Goal: Transaction & Acquisition: Purchase product/service

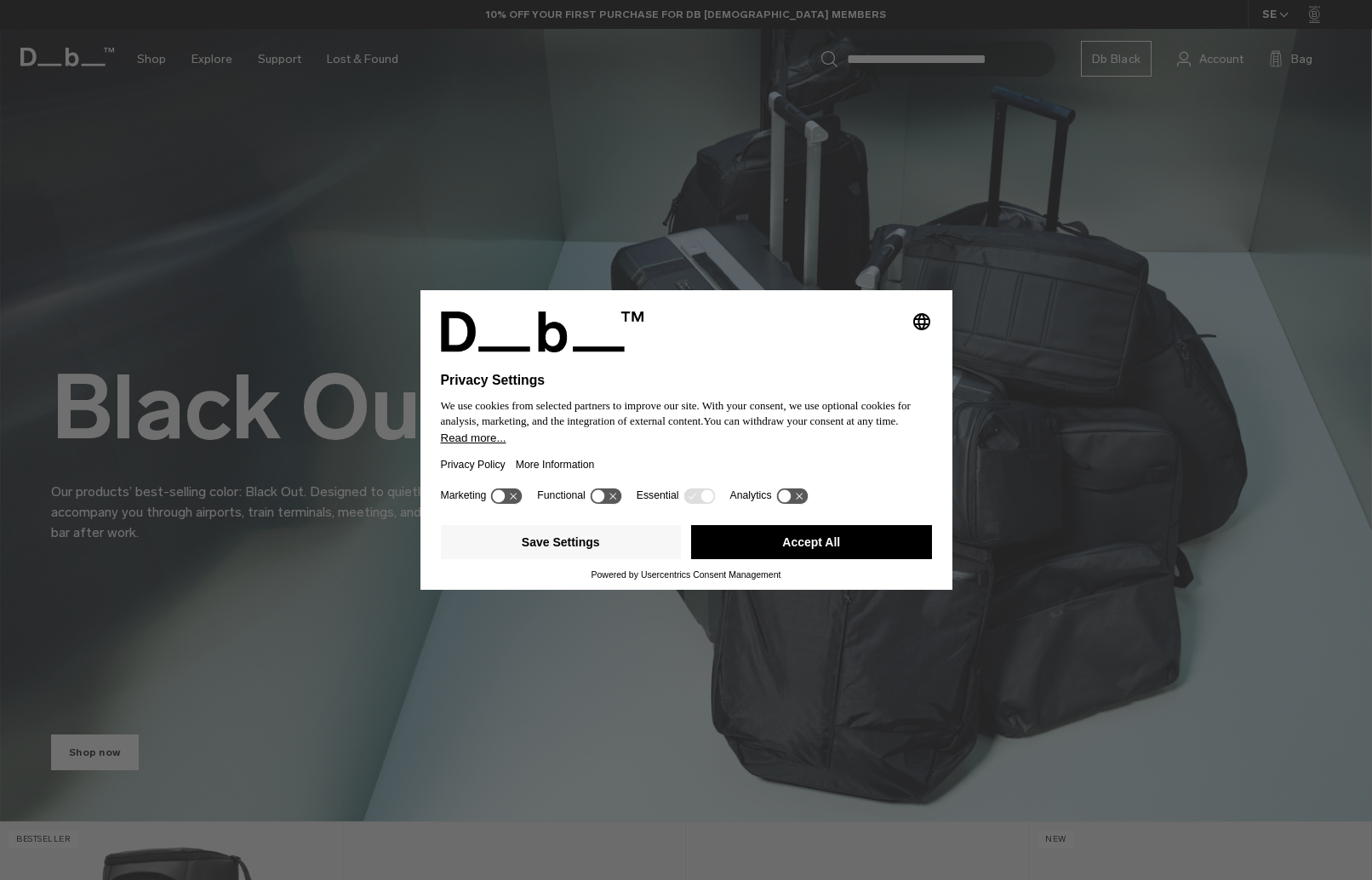
click at [824, 532] on button "Accept All" at bounding box center [811, 541] width 241 height 34
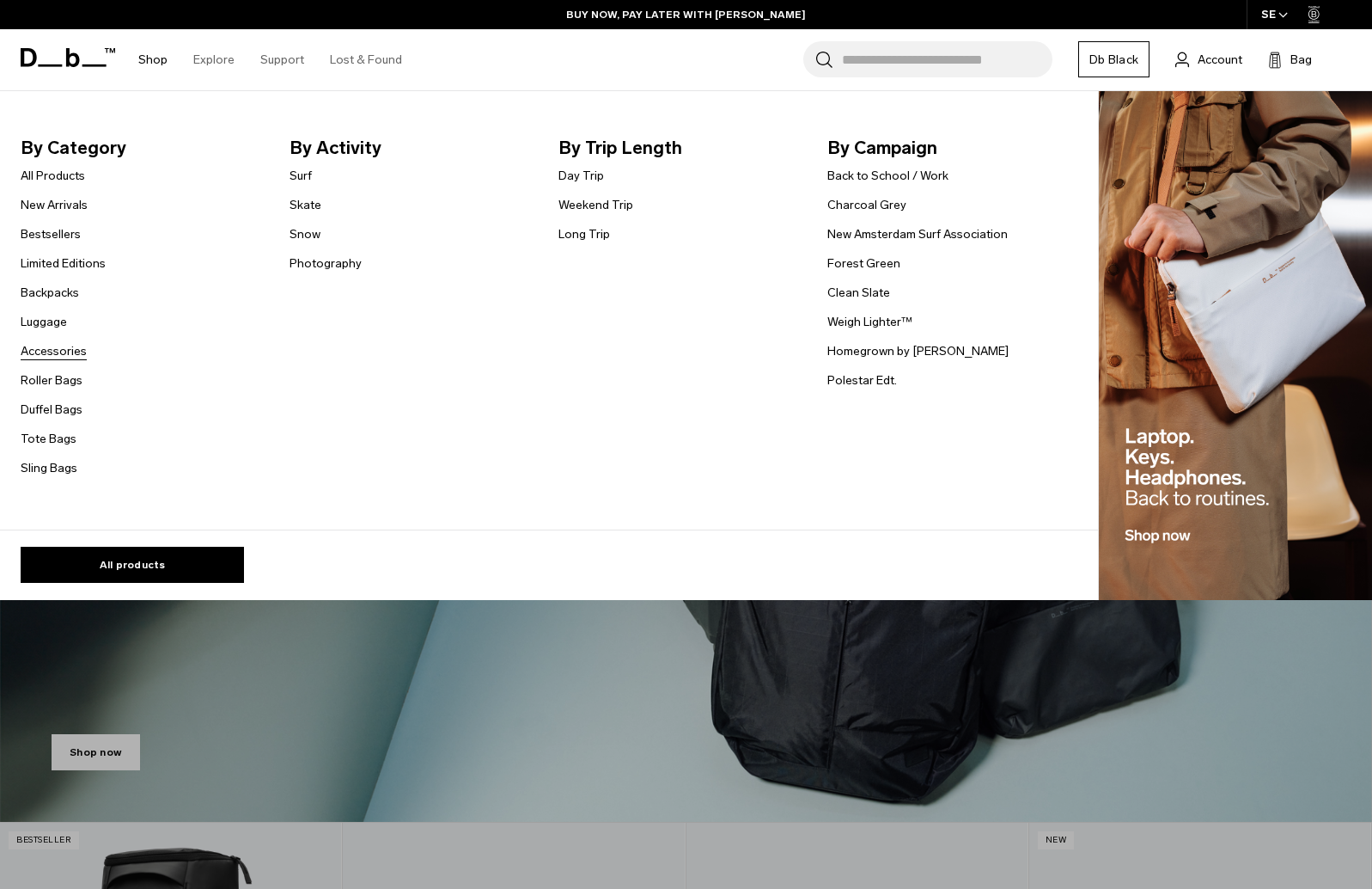
click at [62, 347] on link "Accessories" at bounding box center [53, 351] width 66 height 18
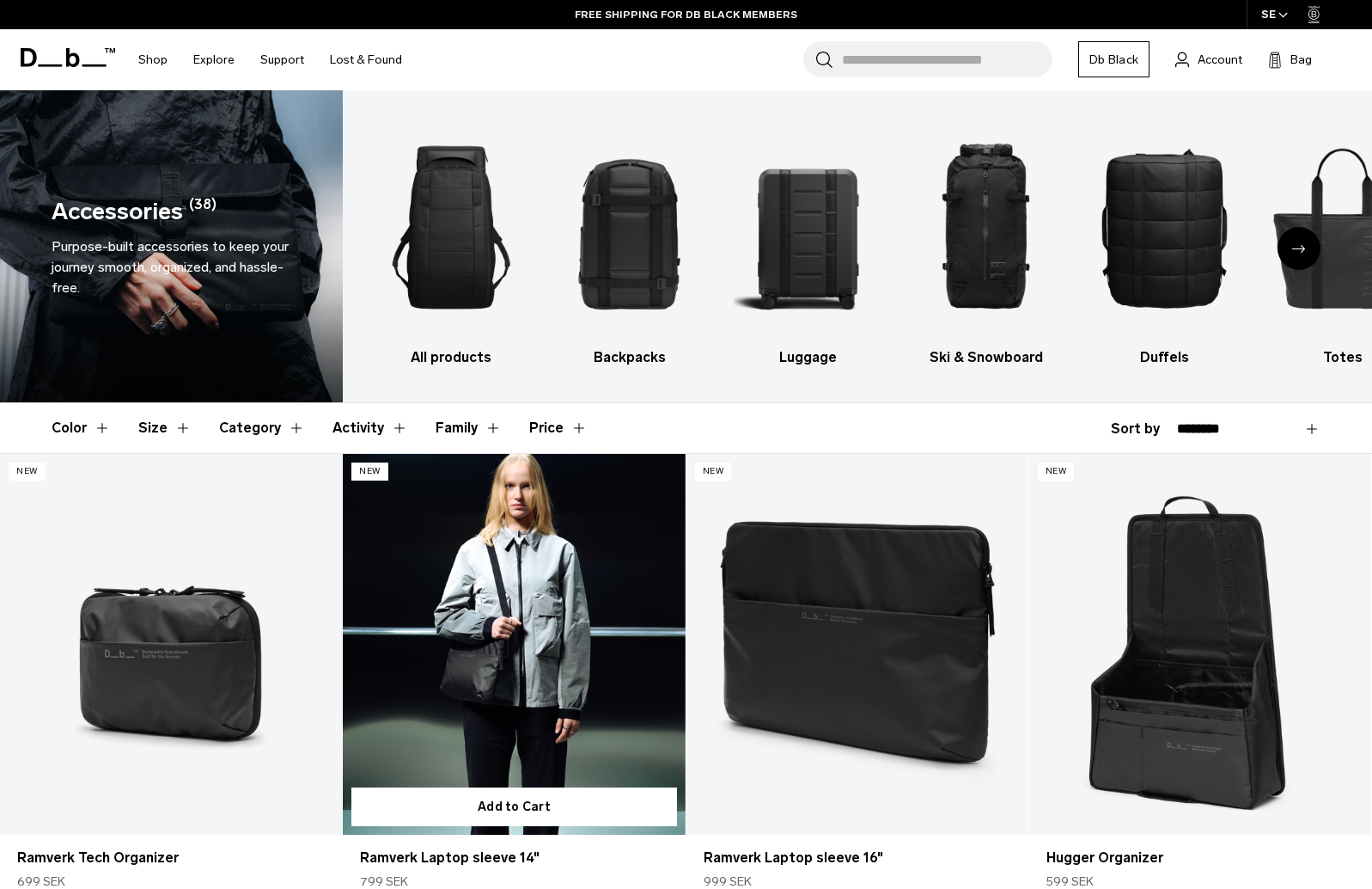
click at [570, 616] on link "Ramverk Laptop sleeve 14" at bounding box center [514, 644] width 342 height 381
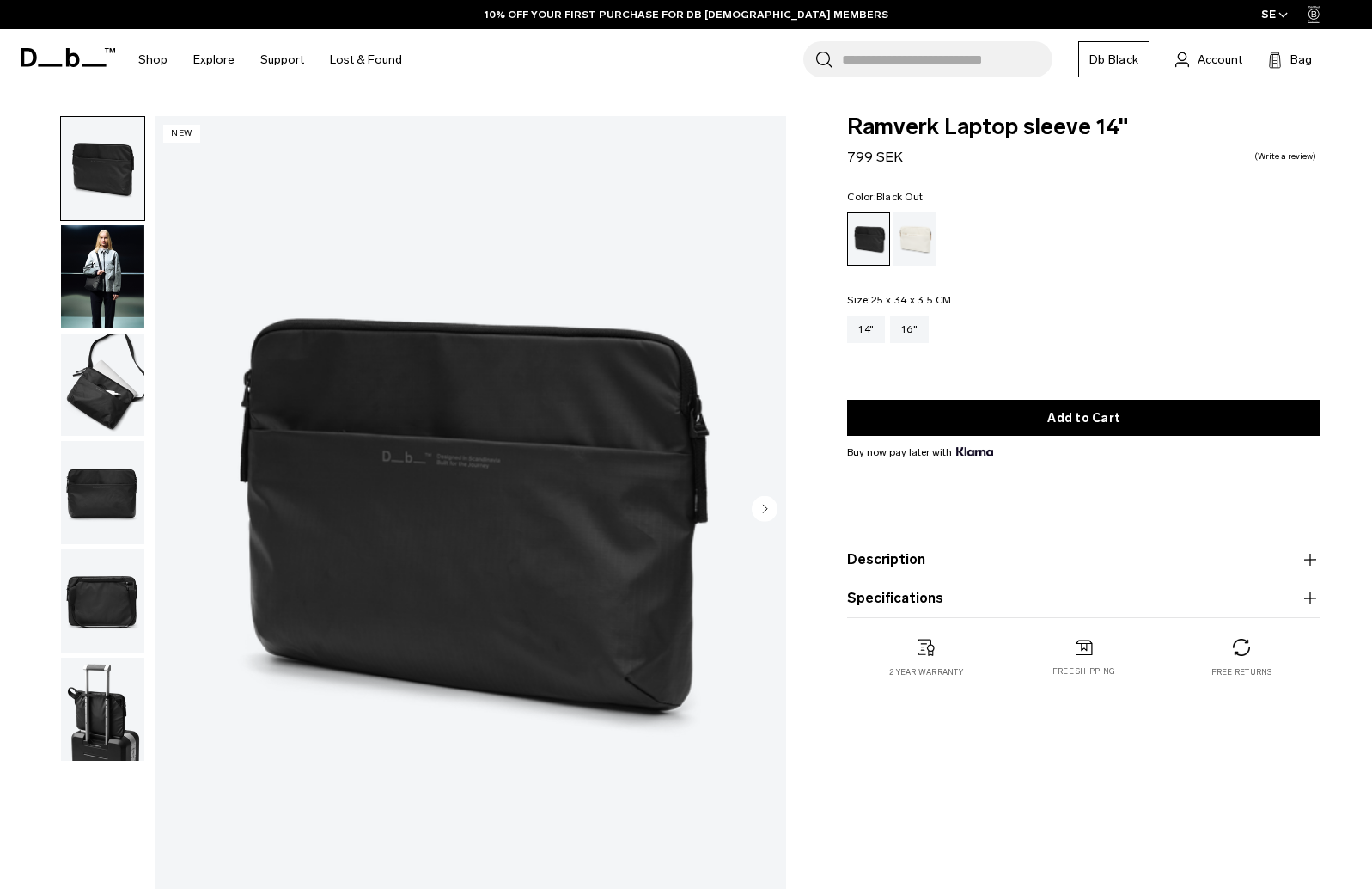
click at [97, 408] on img "button" at bounding box center [102, 385] width 84 height 103
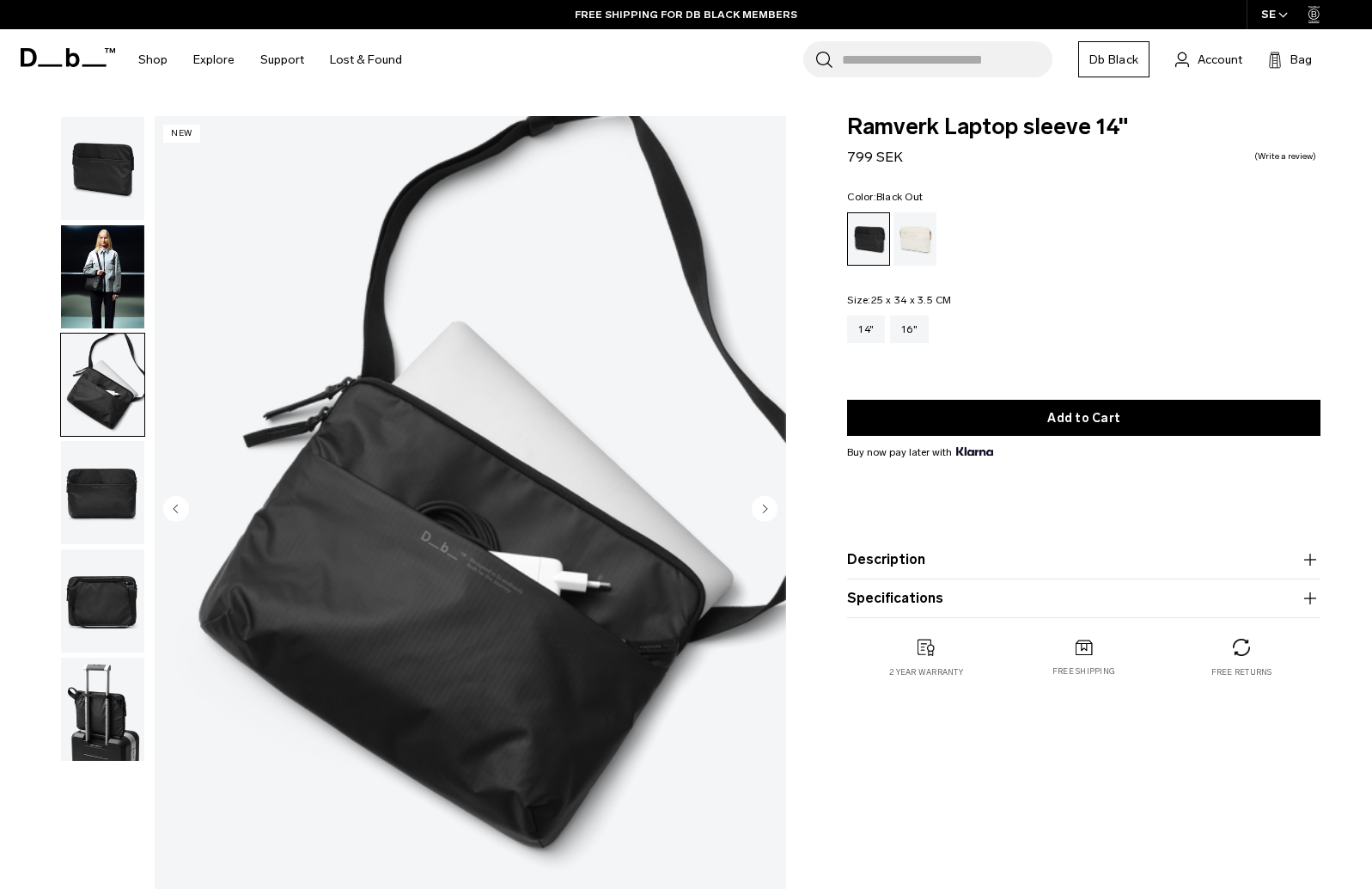
click at [93, 689] on img "button" at bounding box center [102, 708] width 84 height 103
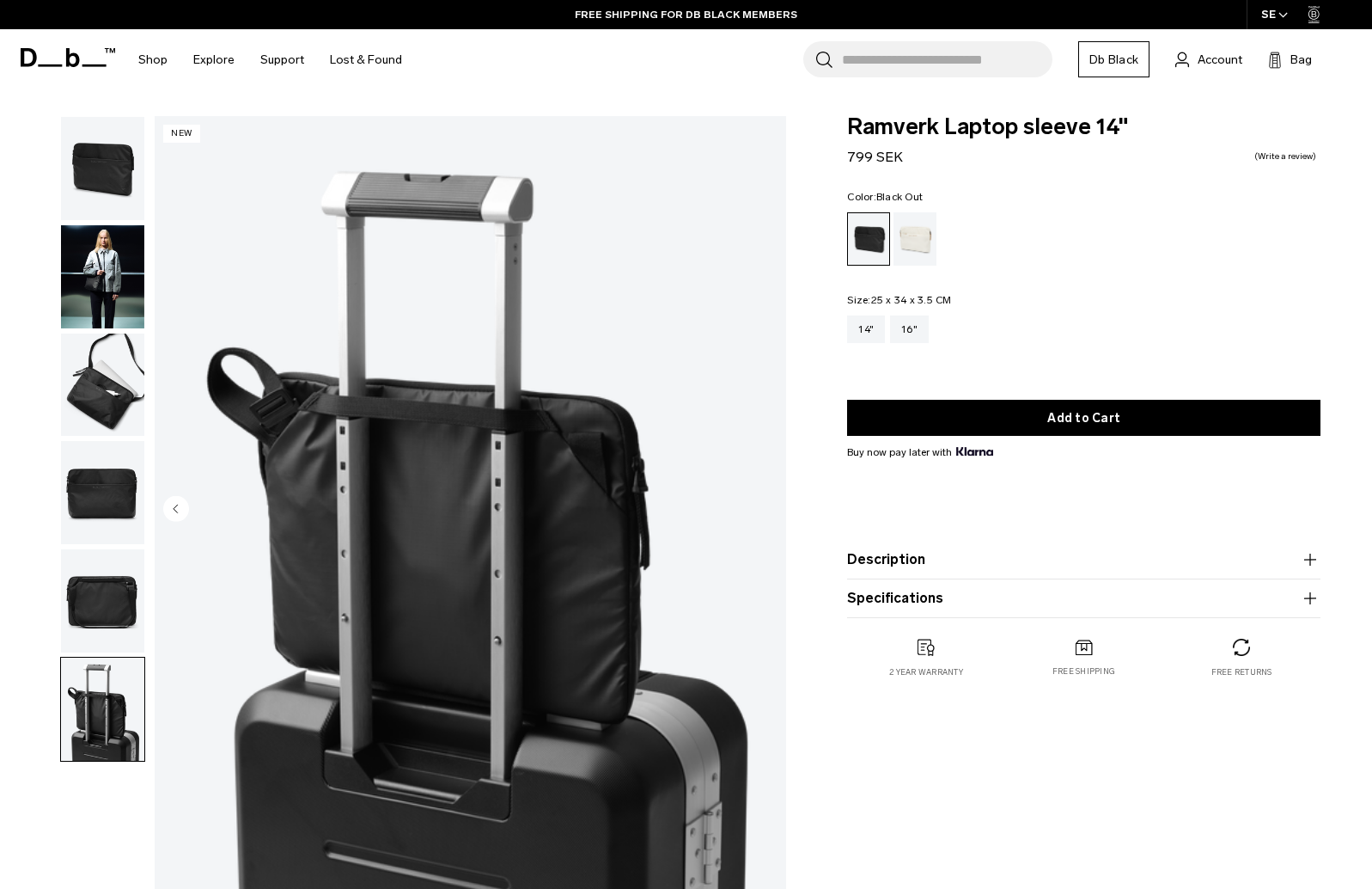
click at [588, 466] on img "6 / 6" at bounding box center [470, 511] width 631 height 789
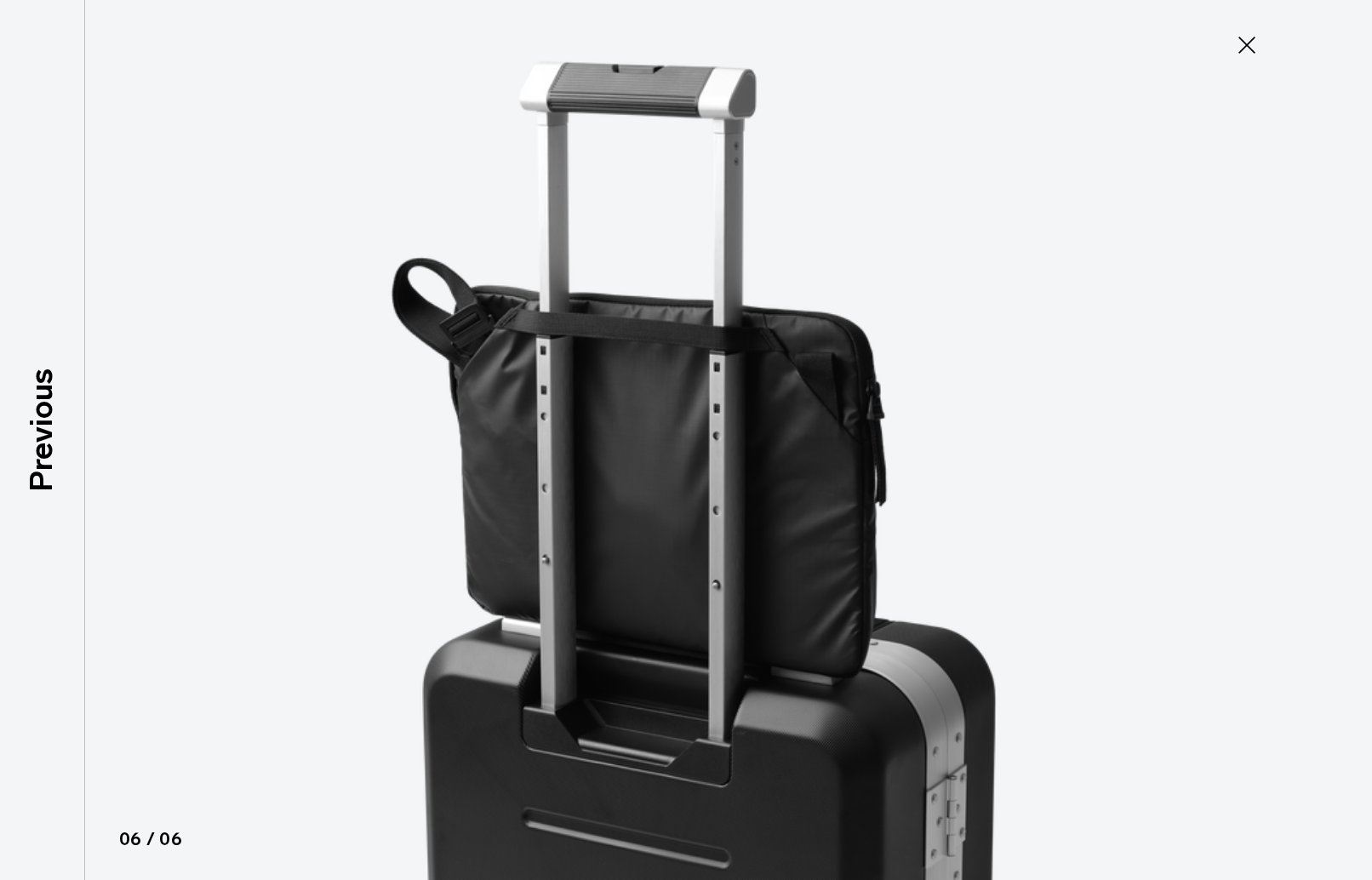
click at [1248, 44] on icon at bounding box center [1246, 45] width 17 height 17
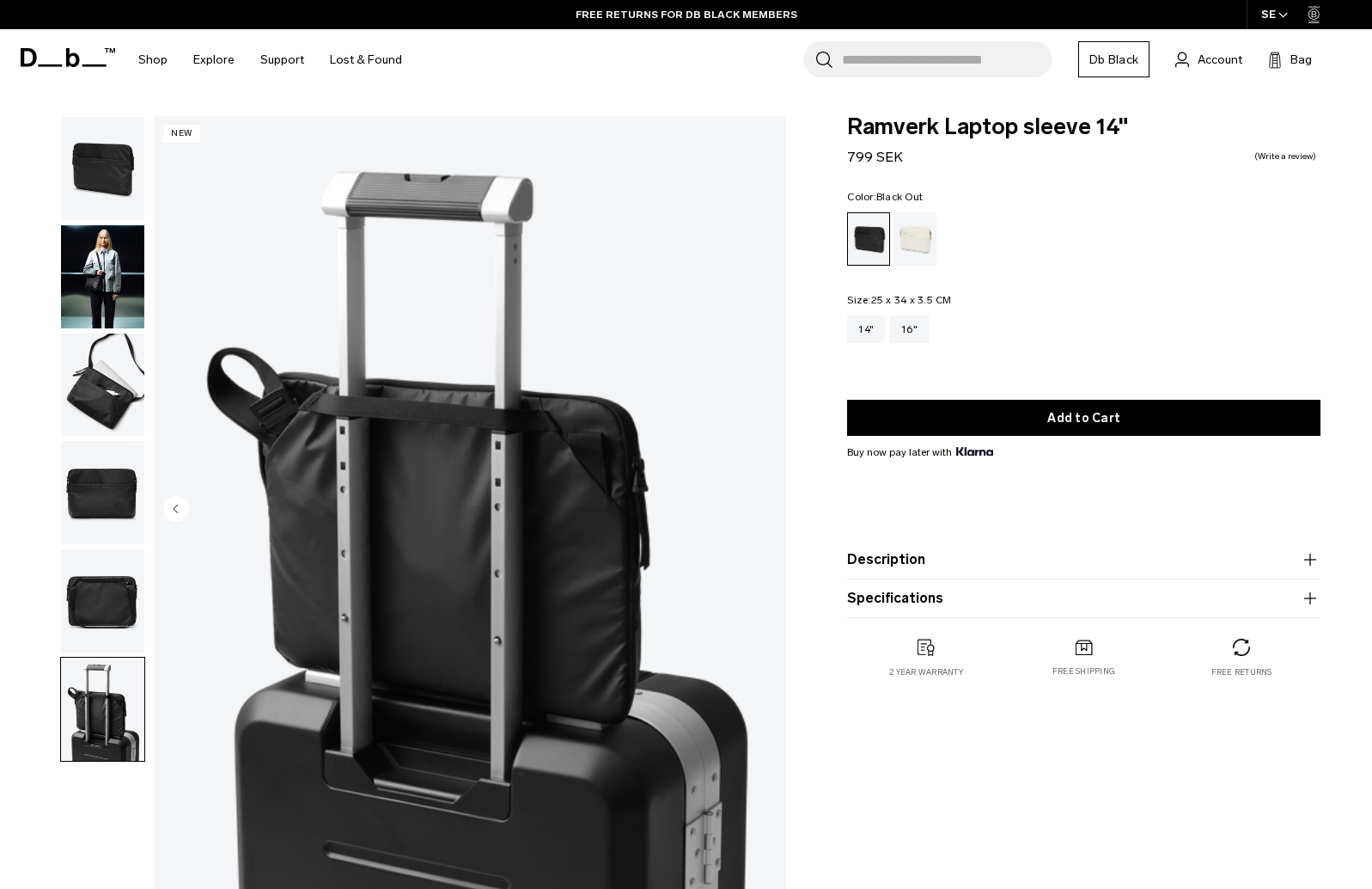
click at [108, 158] on img "button" at bounding box center [102, 168] width 84 height 103
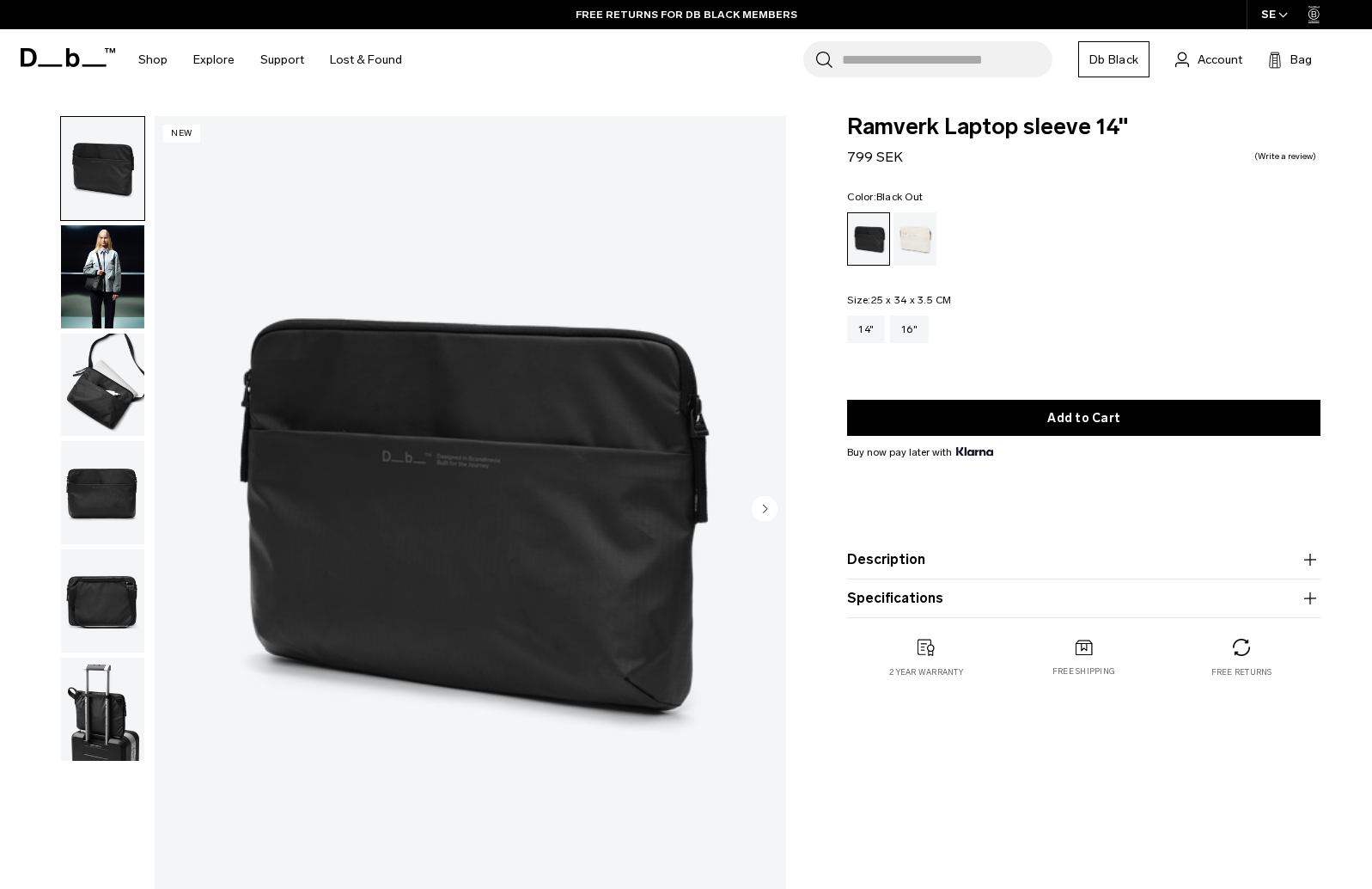
click at [98, 268] on img "button" at bounding box center [102, 276] width 84 height 103
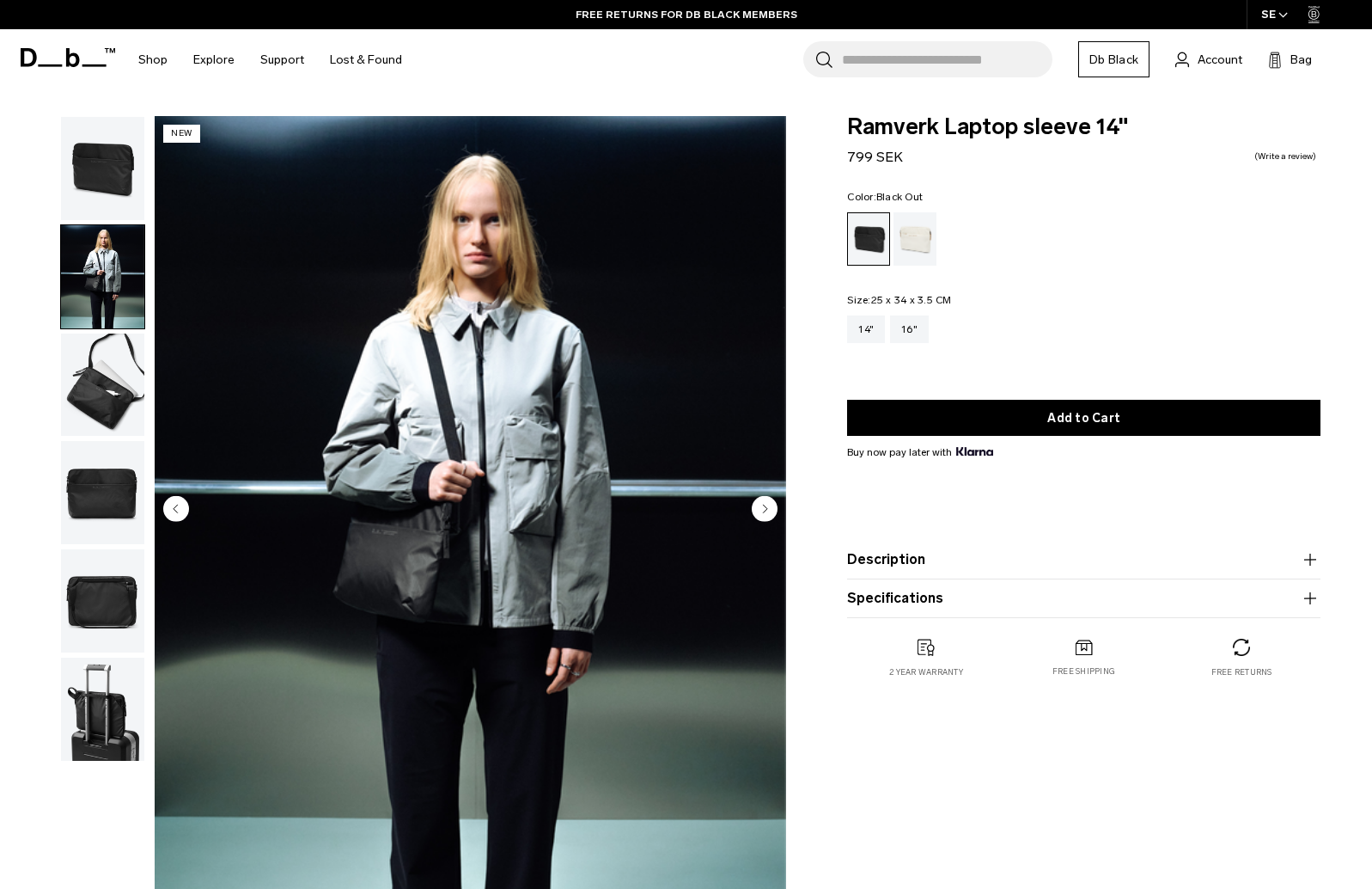
click at [109, 392] on img "button" at bounding box center [102, 385] width 84 height 103
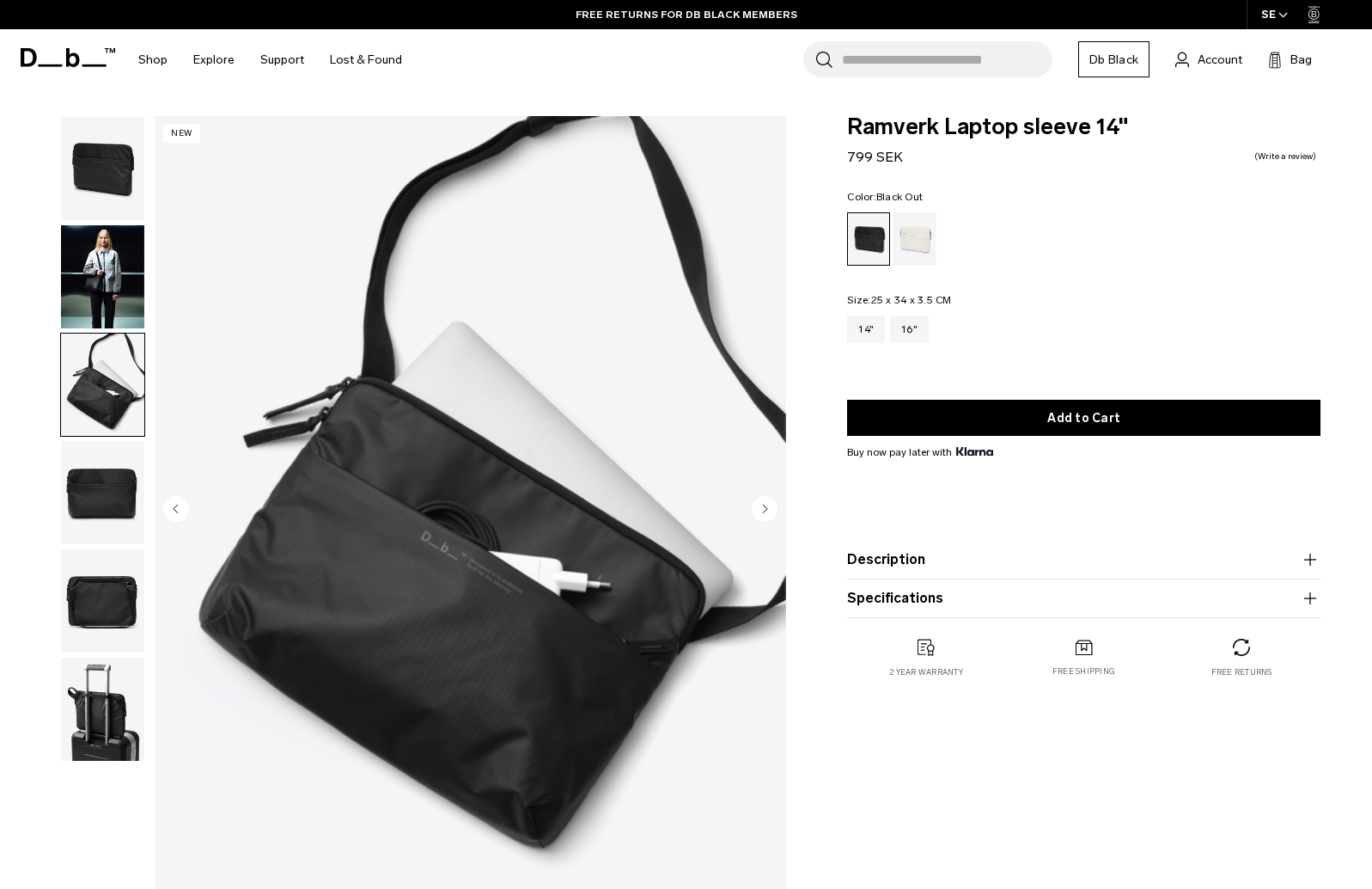
click at [101, 484] on img "button" at bounding box center [102, 492] width 84 height 103
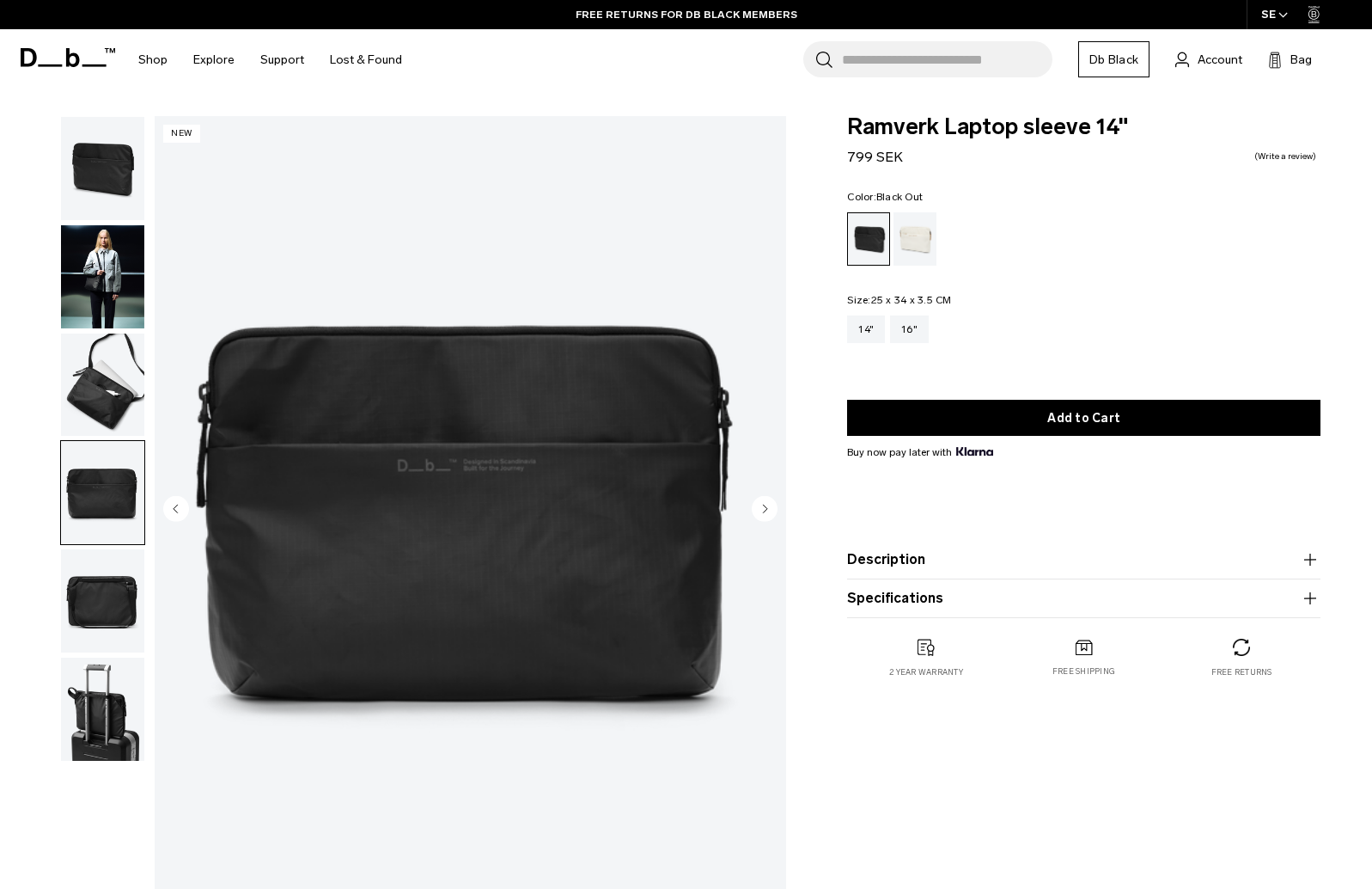
click at [99, 600] on img "button" at bounding box center [102, 601] width 84 height 103
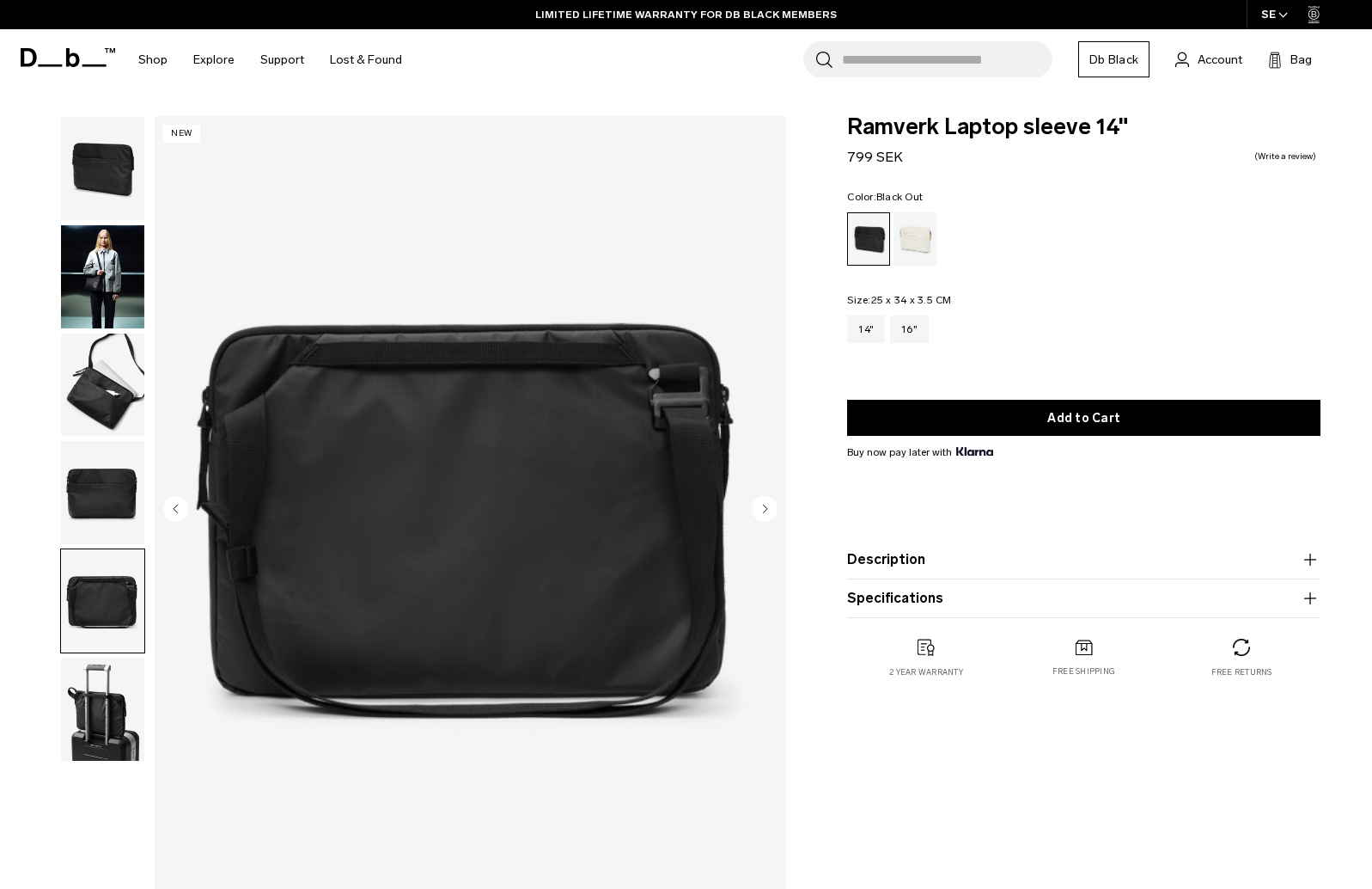
click at [101, 725] on img "button" at bounding box center [102, 708] width 84 height 103
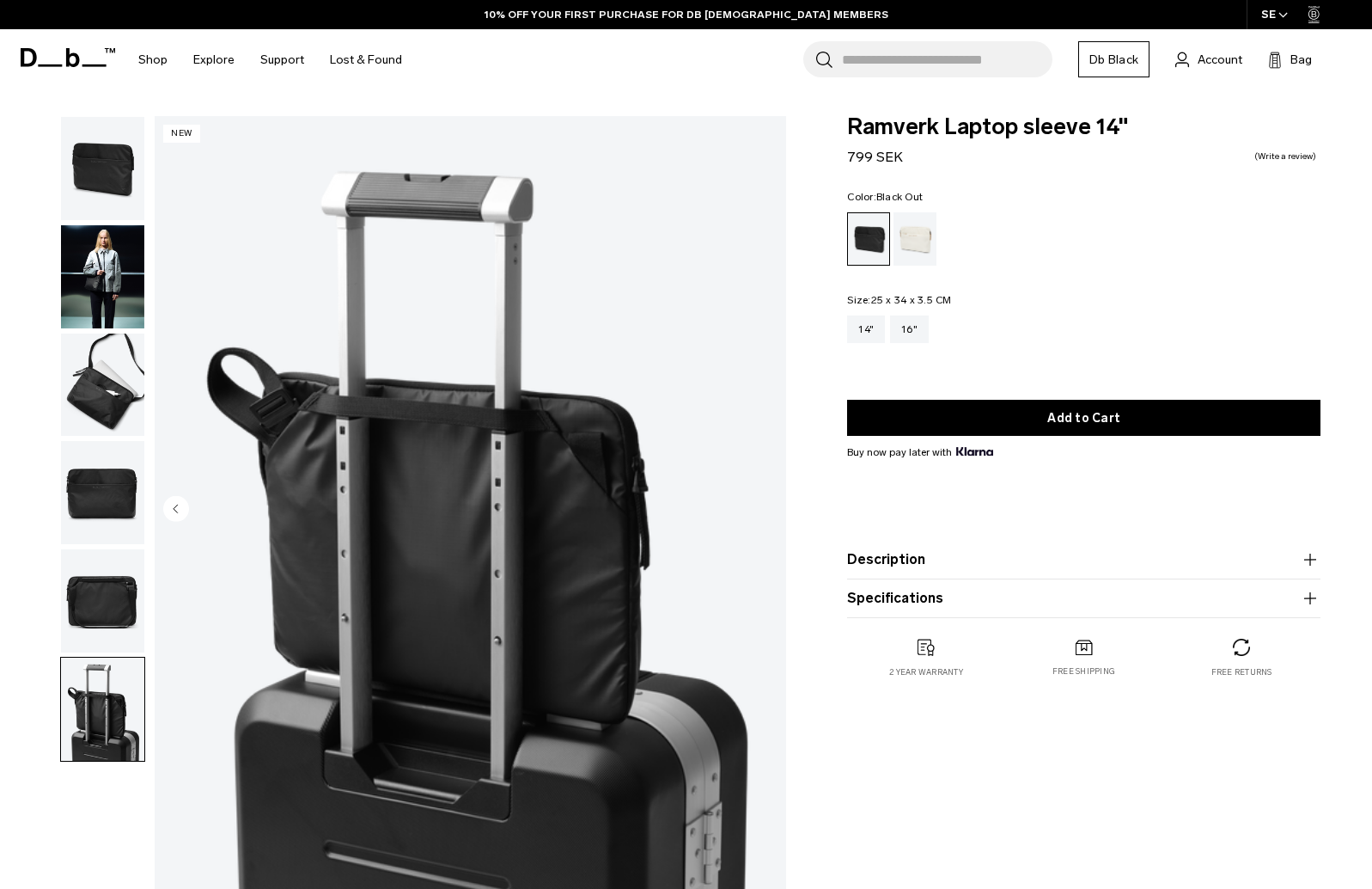
click at [114, 370] on img "button" at bounding box center [102, 385] width 84 height 103
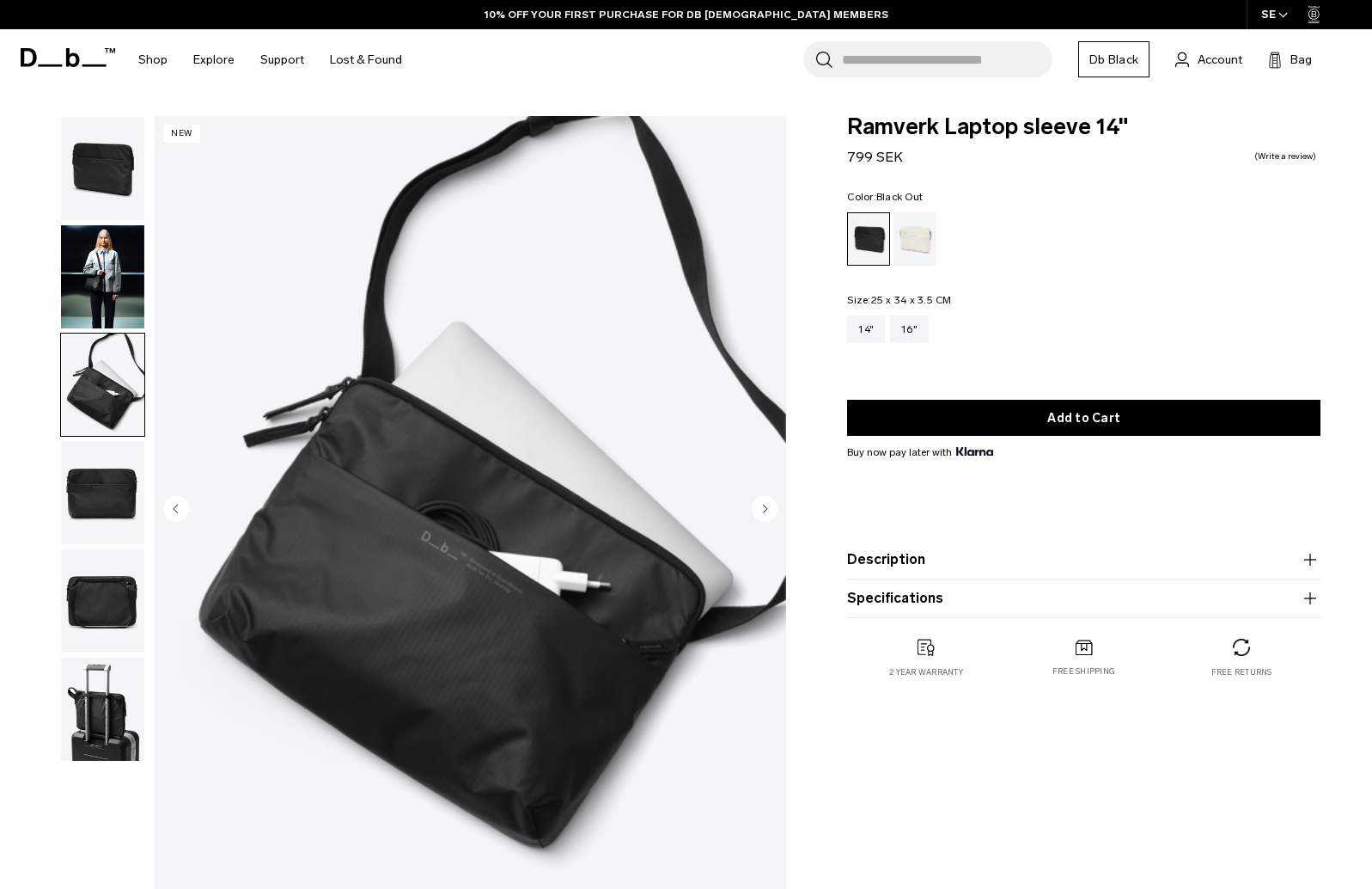
click at [91, 488] on img "button" at bounding box center [102, 492] width 84 height 103
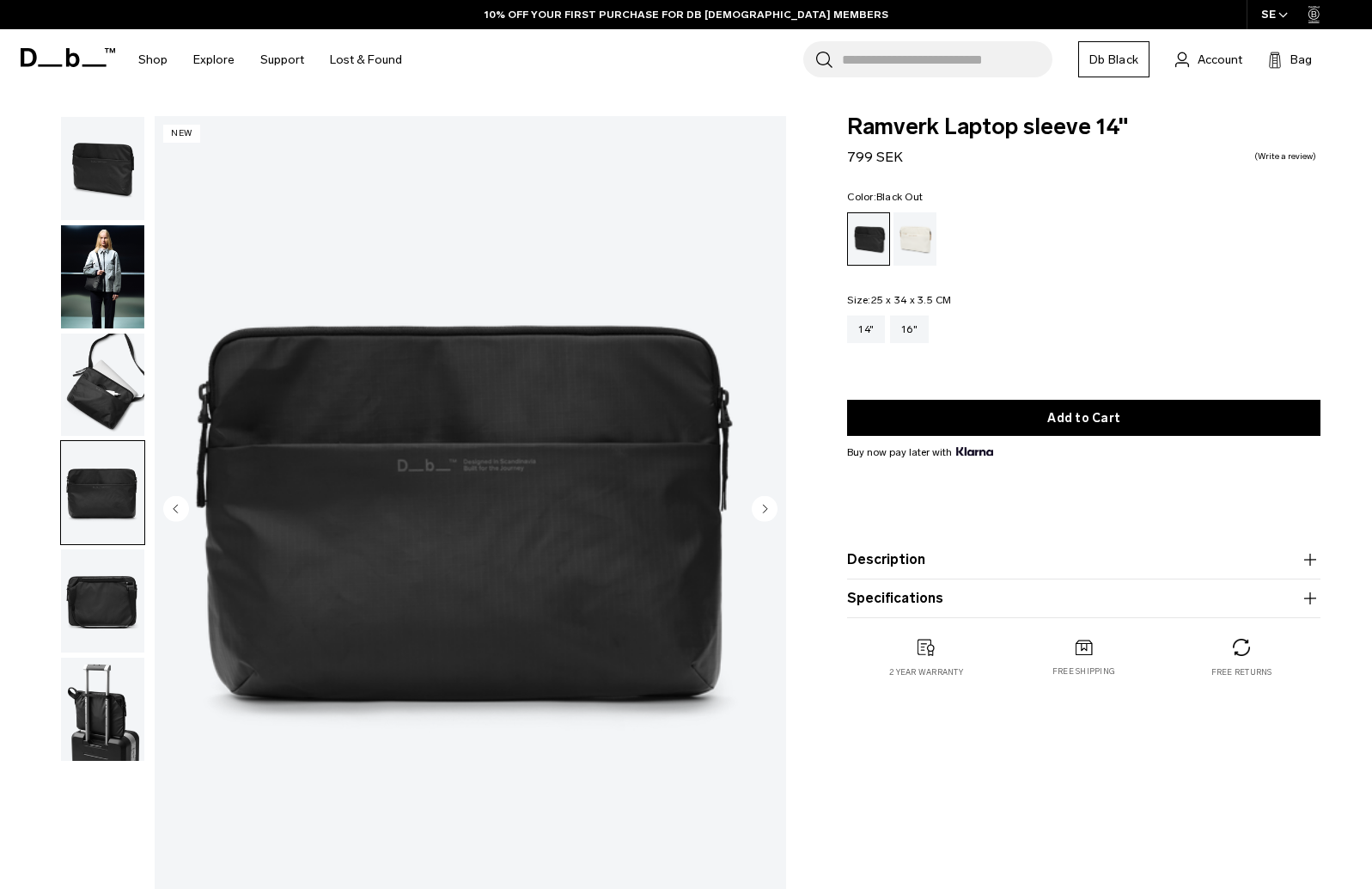
click at [116, 394] on img "button" at bounding box center [102, 385] width 84 height 103
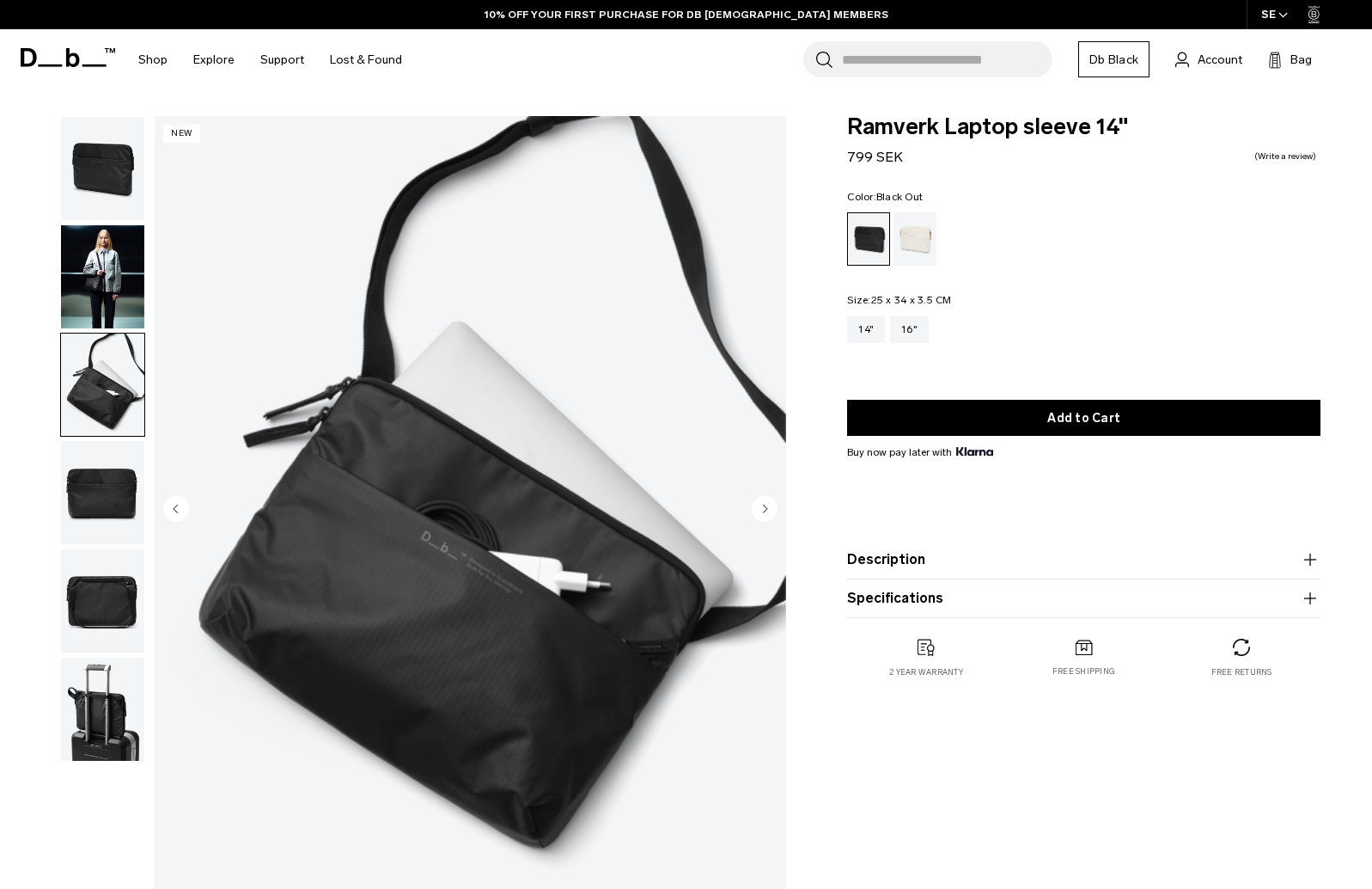
click at [116, 256] on img "button" at bounding box center [102, 276] width 84 height 103
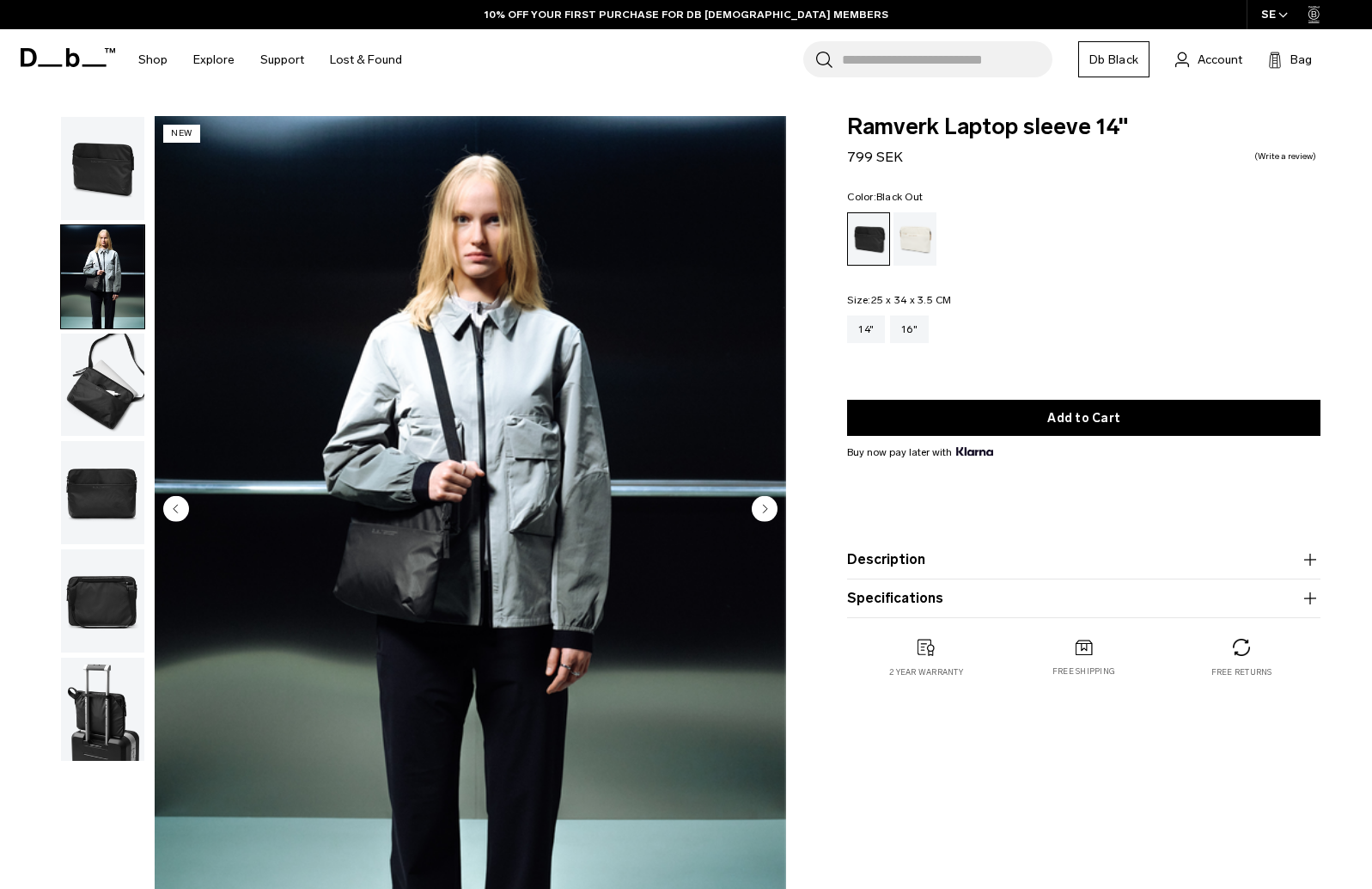
click at [93, 143] on img "button" at bounding box center [102, 168] width 84 height 103
